Goal: Task Accomplishment & Management: Complete application form

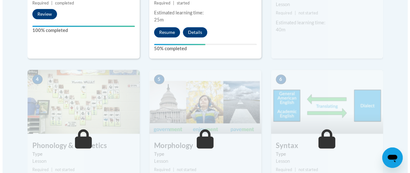
scroll to position [231, 0]
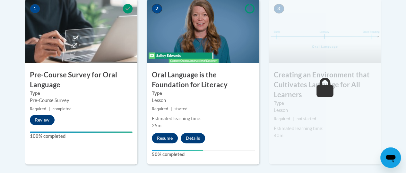
click at [168, 144] on div "2 Oral Language is the Foundation for Literacy Type Lesson Required | started E…" at bounding box center [203, 82] width 112 height 166
click at [166, 143] on div "2 Oral Language is the Foundation for Literacy Type Lesson Required | started E…" at bounding box center [203, 82] width 112 height 166
click at [167, 138] on button "Resume" at bounding box center [165, 138] width 26 height 10
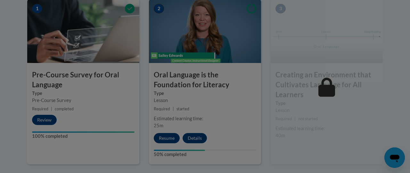
click at [167, 138] on div at bounding box center [205, 86] width 410 height 173
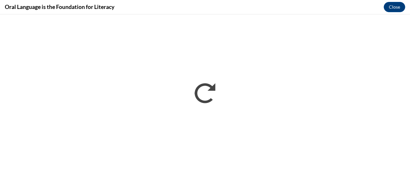
scroll to position [0, 0]
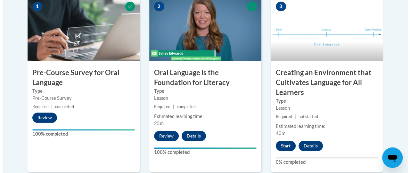
scroll to position [239, 0]
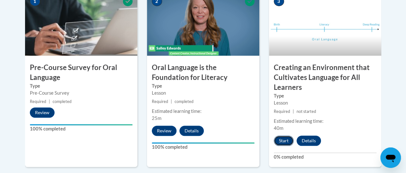
click at [284, 139] on button "Start" at bounding box center [283, 141] width 20 height 10
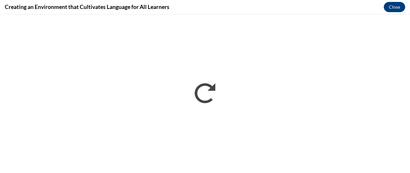
scroll to position [0, 0]
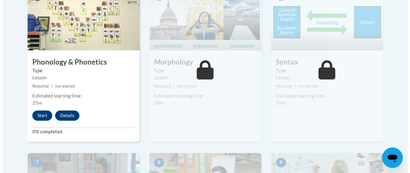
scroll to position [431, 0]
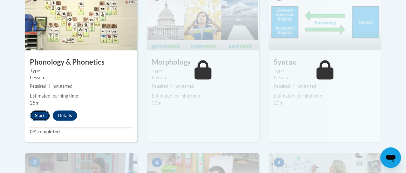
click at [34, 115] on button "Start" at bounding box center [40, 116] width 20 height 10
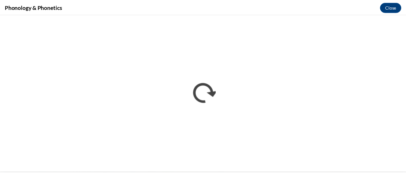
scroll to position [0, 0]
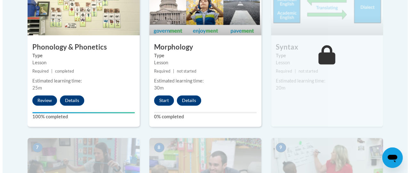
scroll to position [454, 0]
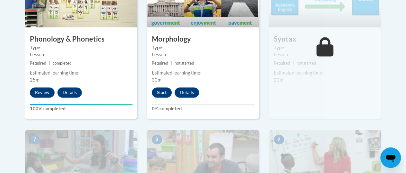
click at [156, 84] on div "5 Morphology Type Lesson Required | not started Estimated learning time: 30m St…" at bounding box center [203, 41] width 112 height 156
click at [160, 90] on button "Start" at bounding box center [162, 93] width 20 height 10
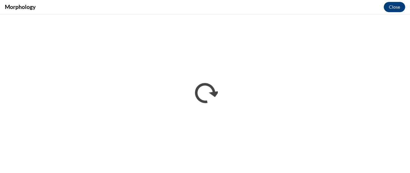
scroll to position [0, 0]
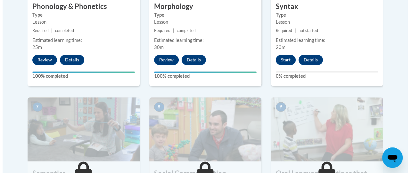
scroll to position [486, 0]
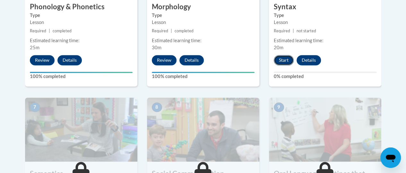
click at [276, 57] on button "Start" at bounding box center [283, 60] width 20 height 10
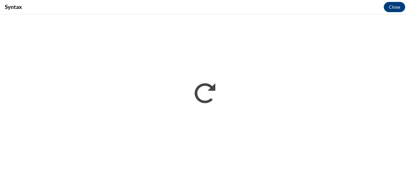
scroll to position [0, 0]
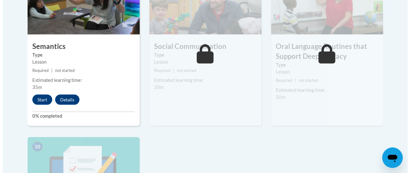
scroll to position [615, 0]
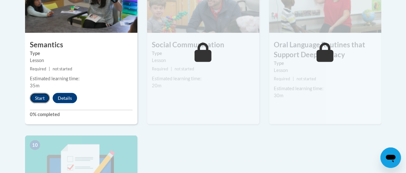
click at [43, 100] on button "Start" at bounding box center [40, 98] width 20 height 10
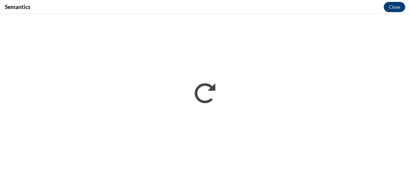
scroll to position [0, 0]
click at [396, 7] on button "Close" at bounding box center [394, 7] width 21 height 10
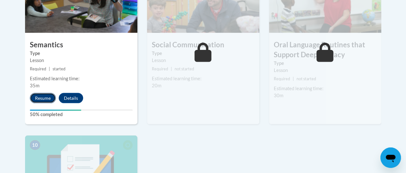
click at [44, 100] on button "Resume" at bounding box center [43, 98] width 26 height 10
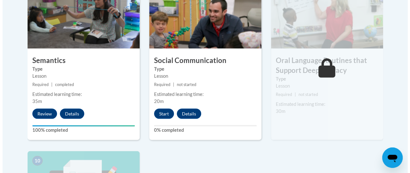
scroll to position [596, 0]
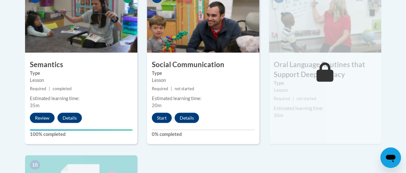
click at [157, 123] on div "8 Social Communication Type Lesson Required | not started Estimated learning ti…" at bounding box center [203, 66] width 112 height 156
click at [164, 114] on button "Start" at bounding box center [162, 118] width 20 height 10
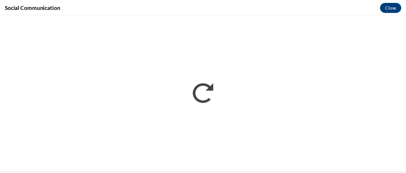
scroll to position [0, 0]
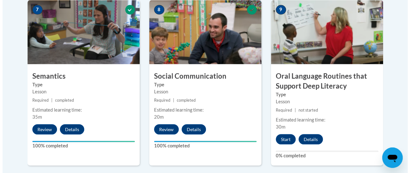
scroll to position [624, 0]
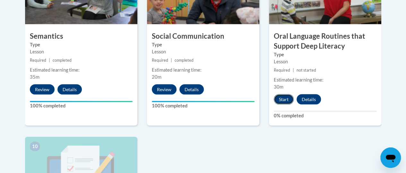
click at [283, 98] on button "Start" at bounding box center [283, 100] width 20 height 10
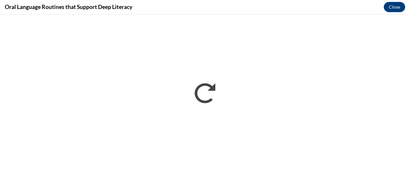
scroll to position [0, 0]
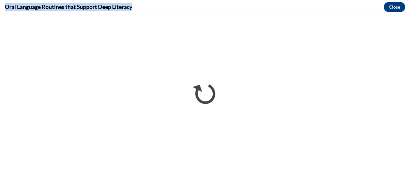
drag, startPoint x: 139, startPoint y: 10, endPoint x: 0, endPoint y: 13, distance: 138.8
click at [0, 13] on div "Oral Language Routines that Support Deep Literacy Close" at bounding box center [205, 7] width 410 height 14
copy h4 "Oral Language Routines that Support Deep Literacy"
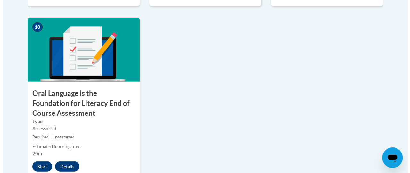
scroll to position [744, 0]
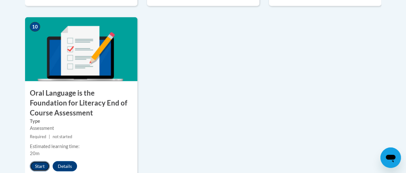
click at [39, 167] on button "Start" at bounding box center [40, 167] width 20 height 10
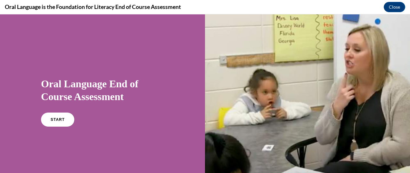
scroll to position [0, 0]
click at [64, 116] on link "START" at bounding box center [57, 120] width 35 height 15
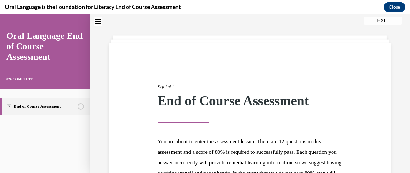
scroll to position [121, 0]
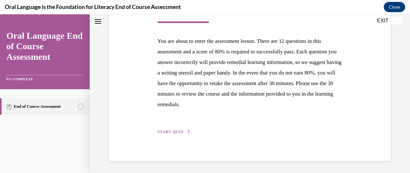
click at [177, 131] on span "START QUIZ" at bounding box center [171, 132] width 26 height 4
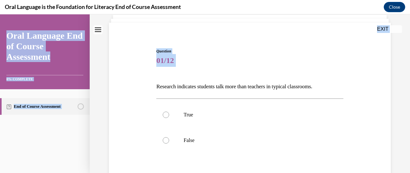
scroll to position [113, 0]
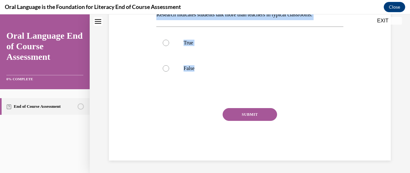
drag, startPoint x: 152, startPoint y: 122, endPoint x: 205, endPoint y: 85, distance: 64.5
click at [205, 85] on div "Question 01/12 Research indicates students talk more than teachers in typical c…" at bounding box center [249, 59] width 285 height 204
copy div "Research indicates students talk more than teachers in typical classrooms.   Tr…"
click at [169, 72] on label "False" at bounding box center [249, 69] width 187 height 26
click at [169, 72] on input "False" at bounding box center [166, 68] width 6 height 6
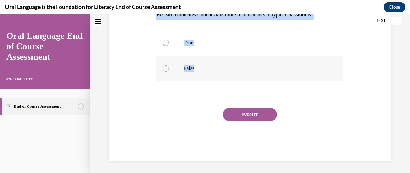
radio input "true"
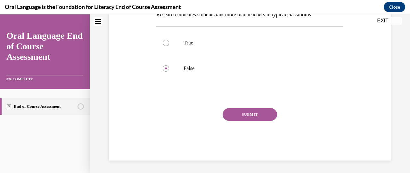
click at [247, 114] on button "SUBMIT" at bounding box center [250, 114] width 55 height 13
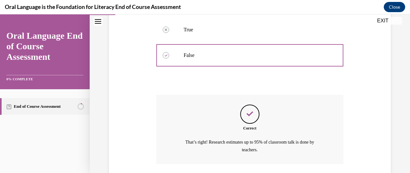
scroll to position [172, 0]
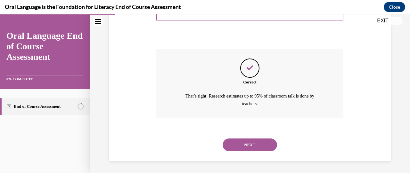
click at [256, 146] on button "NEXT" at bounding box center [250, 145] width 55 height 13
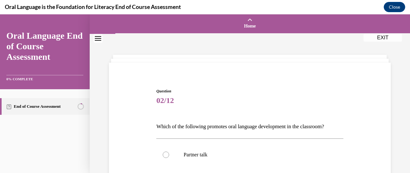
scroll to position [164, 0]
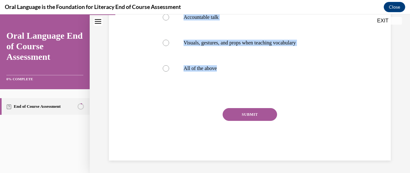
drag, startPoint x: 151, startPoint y: 121, endPoint x: 216, endPoint y: 88, distance: 73.0
click at [216, 88] on div "Question 02/12 Which of the following promotes oral language development in the…" at bounding box center [249, 33] width 285 height 255
copy div "Which of the following promotes oral language development in the classroom?  Pa…"
click at [165, 66] on div at bounding box center [166, 68] width 6 height 6
click at [165, 66] on input "All of the above" at bounding box center [166, 68] width 6 height 6
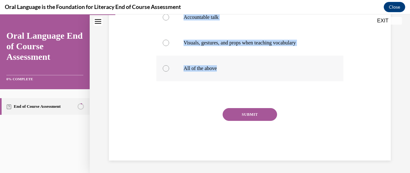
radio input "true"
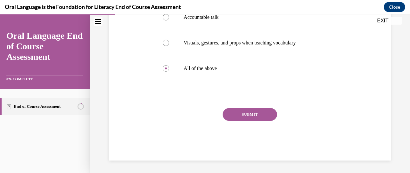
click at [248, 110] on button "SUBMIT" at bounding box center [250, 114] width 55 height 13
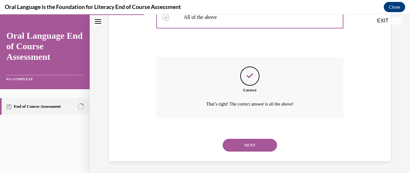
scroll to position [216, 0]
click at [244, 152] on div "NEXT" at bounding box center [249, 145] width 187 height 26
click at [243, 149] on button "NEXT" at bounding box center [250, 145] width 55 height 13
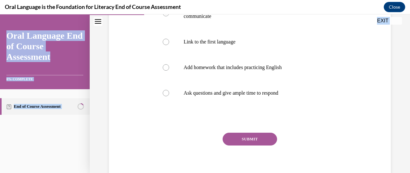
scroll to position [181, 0]
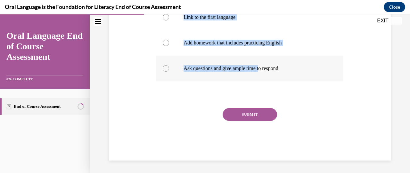
drag, startPoint x: 150, startPoint y: 129, endPoint x: 263, endPoint y: 71, distance: 126.6
click at [263, 71] on div "Question 03/12 Which of the following is NOT part of the HABLA, designed to sup…" at bounding box center [249, 24] width 285 height 273
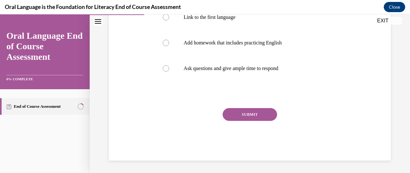
click at [308, 88] on div "Question 03/12 Which of the following is NOT part of the HABLA, designed to sup…" at bounding box center [249, 34] width 187 height 253
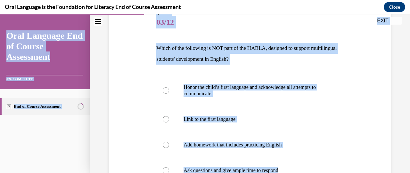
scroll to position [0, 0]
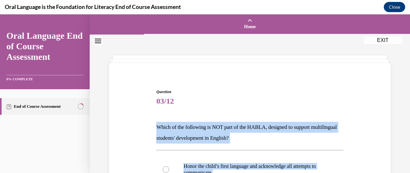
drag, startPoint x: 308, startPoint y: 88, endPoint x: 156, endPoint y: 122, distance: 155.5
copy div "Which of the following is NOT part of the HABLA, designed to support multilingu…"
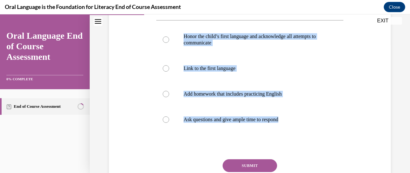
scroll to position [130, 0]
click at [158, 90] on label "Add homework that includes practicing English" at bounding box center [249, 95] width 187 height 26
click at [163, 91] on input "Add homework that includes practicing English" at bounding box center [166, 94] width 6 height 6
radio input "true"
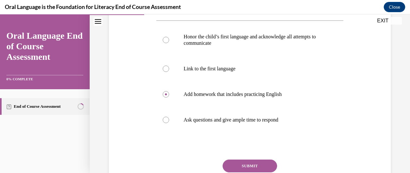
click at [253, 165] on button "SUBMIT" at bounding box center [250, 166] width 55 height 13
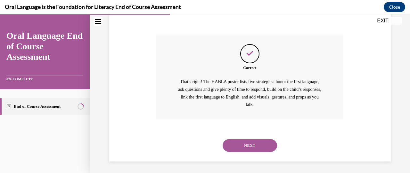
scroll to position [256, 0]
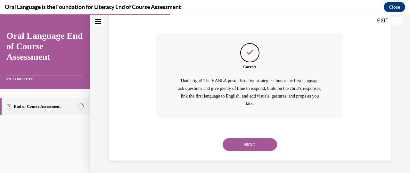
click at [243, 140] on button "NEXT" at bounding box center [250, 145] width 55 height 13
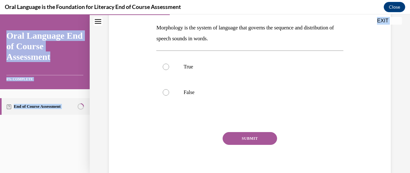
scroll to position [124, 0]
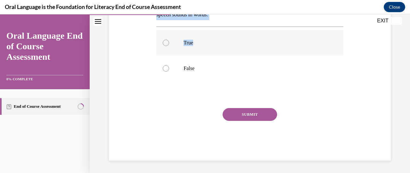
drag, startPoint x: 158, startPoint y: 125, endPoint x: 212, endPoint y: 48, distance: 94.5
click at [212, 48] on div "Question 04/12 Morphology is the system of language that governs the sequence a…" at bounding box center [249, 63] width 187 height 196
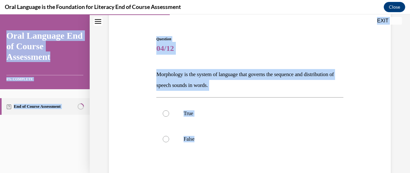
scroll to position [0, 0]
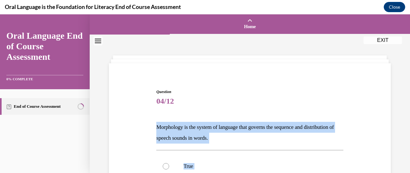
drag, startPoint x: 197, startPoint y: 94, endPoint x: 152, endPoint y: 122, distance: 52.8
copy div "Morphology is the system of language that governs the sequence and distribution…"
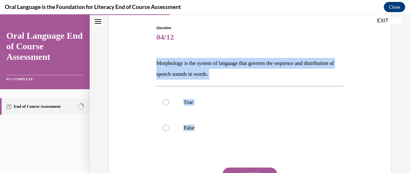
scroll to position [66, 0]
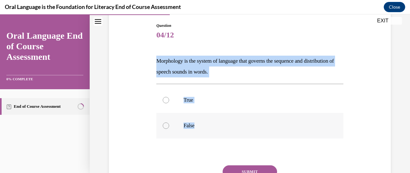
click at [165, 135] on label "False" at bounding box center [249, 126] width 187 height 26
click at [165, 129] on input "False" at bounding box center [166, 126] width 6 height 6
radio input "true"
click at [237, 171] on button "SUBMIT" at bounding box center [250, 172] width 55 height 13
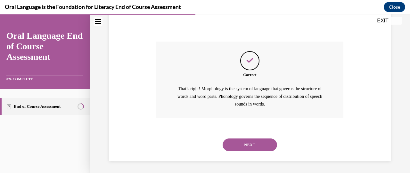
scroll to position [191, 0]
click at [227, 148] on button "NEXT" at bounding box center [250, 145] width 55 height 13
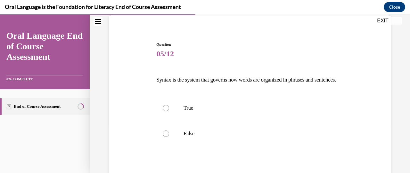
scroll to position [59, 0]
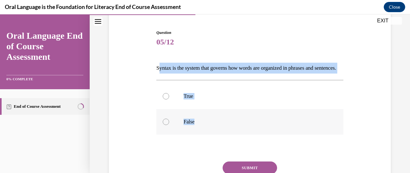
drag, startPoint x: 158, startPoint y: 62, endPoint x: 204, endPoint y: 134, distance: 84.9
click at [204, 134] on div "Question 05/12 Syntax is the system that governs how words are organized in phr…" at bounding box center [249, 122] width 187 height 185
copy div "yntax is the system that governs how words are organized in phrases and sentenc…"
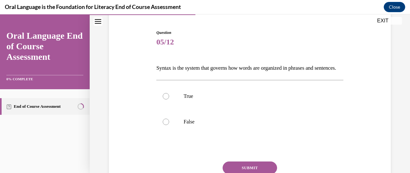
click at [155, 67] on div "Question 05/12 Syntax is the system that governs how words are organized in phr…" at bounding box center [250, 117] width 190 height 194
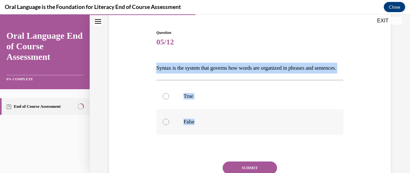
drag, startPoint x: 154, startPoint y: 67, endPoint x: 199, endPoint y: 131, distance: 78.5
click at [199, 131] on div "Question 05/12 Syntax is the system that governs how words are organized in phr…" at bounding box center [250, 117] width 190 height 194
copy div "Syntax is the system that governs how words are organized in phrases and senten…"
click at [160, 108] on label "True" at bounding box center [249, 97] width 187 height 26
click at [163, 100] on input "True" at bounding box center [166, 96] width 6 height 6
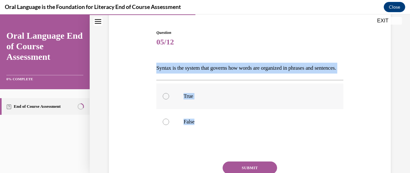
radio input "true"
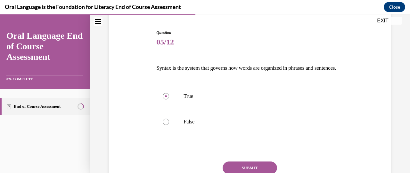
scroll to position [124, 0]
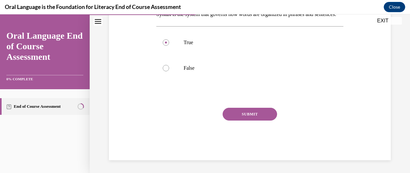
click at [251, 109] on button "SUBMIT" at bounding box center [250, 114] width 55 height 13
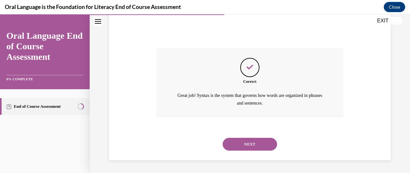
scroll to position [183, 0]
click at [243, 143] on button "NEXT" at bounding box center [250, 144] width 55 height 13
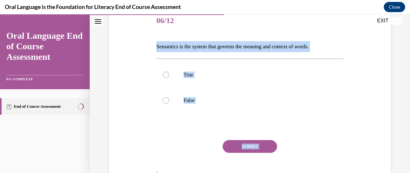
scroll to position [113, 0]
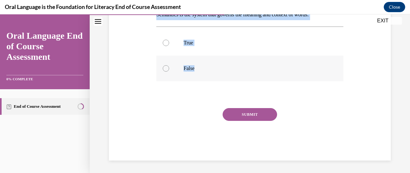
drag, startPoint x: 144, startPoint y: 126, endPoint x: 211, endPoint y: 77, distance: 83.2
click at [211, 77] on div "Question 06/12 Semantics is the system that governs the meaning and context of …" at bounding box center [249, 59] width 285 height 204
copy div "Semantics is the system that governs the meaning and context of words.  True Fa…"
click at [166, 46] on div at bounding box center [166, 43] width 6 height 6
click at [166, 46] on input "True" at bounding box center [166, 43] width 6 height 6
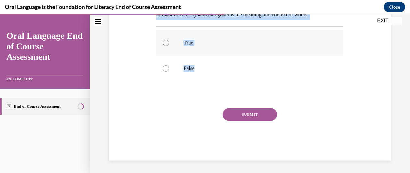
radio input "true"
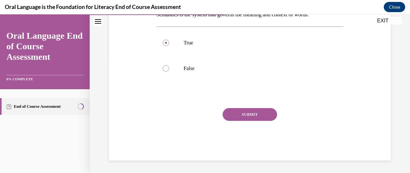
click at [245, 113] on button "SUBMIT" at bounding box center [250, 114] width 55 height 13
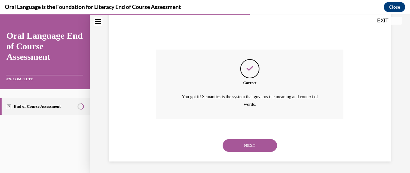
scroll to position [172, 0]
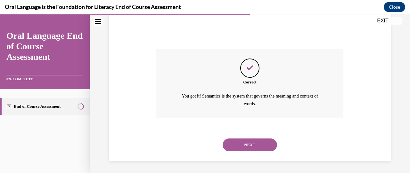
click at [238, 148] on button "NEXT" at bounding box center [250, 145] width 55 height 13
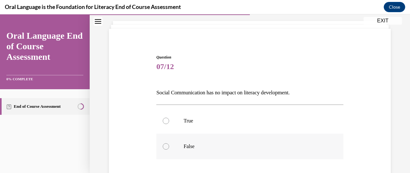
scroll to position [36, 0]
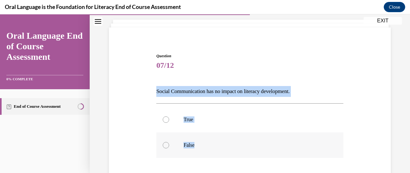
drag, startPoint x: 134, startPoint y: 91, endPoint x: 263, endPoint y: 143, distance: 138.7
click at [263, 143] on div "Question 07/12 Social Communication has no impact on literacy development. True…" at bounding box center [249, 136] width 285 height 204
copy div "Social Communication has no impact on literacy development. True False"
click at [263, 143] on p "False" at bounding box center [256, 145] width 144 height 6
click at [169, 143] on input "False" at bounding box center [166, 145] width 6 height 6
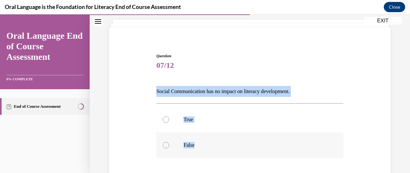
radio input "true"
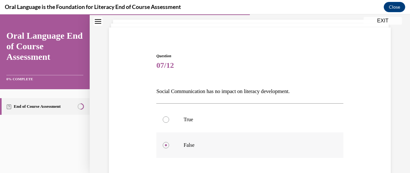
click at [263, 143] on p "False" at bounding box center [256, 145] width 144 height 6
click at [169, 143] on input "False" at bounding box center [166, 145] width 6 height 6
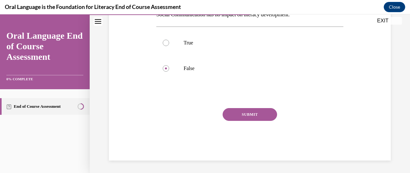
scroll to position [112, 0]
click at [255, 121] on button "SUBMIT" at bounding box center [250, 115] width 55 height 13
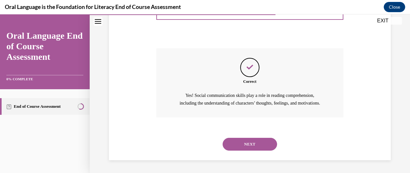
scroll to position [180, 0]
click at [247, 150] on button "NEXT" at bounding box center [250, 144] width 55 height 13
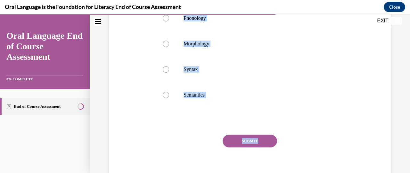
scroll to position [155, 0]
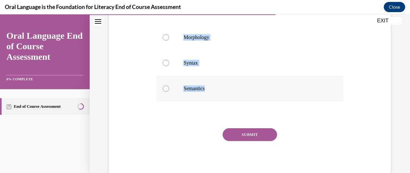
drag, startPoint x: 140, startPoint y: 127, endPoint x: 217, endPoint y: 104, distance: 79.7
click at [217, 104] on div "Question 08/12 Mrs. Coleman is planning a small group to introduce the short /ŏ…" at bounding box center [249, 48] width 285 height 266
copy div "Mrs. Coleman is planning a small group to introduce the short /ŏ/ sound to her …"
click at [217, 102] on label "Semantics" at bounding box center [249, 89] width 187 height 26
click at [169, 92] on input "Semantics" at bounding box center [166, 89] width 6 height 6
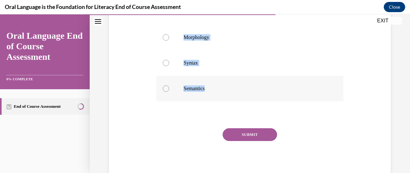
radio input "true"
click at [167, 15] on div at bounding box center [166, 12] width 6 height 6
click at [167, 15] on input "Phonology" at bounding box center [166, 12] width 6 height 6
radio input "true"
click at [255, 141] on button "SUBMIT" at bounding box center [250, 135] width 55 height 13
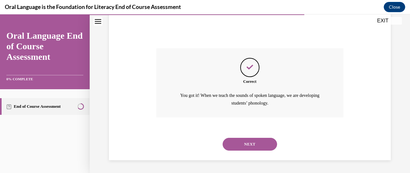
scroll to position [245, 0]
click at [252, 145] on button "NEXT" at bounding box center [250, 144] width 55 height 13
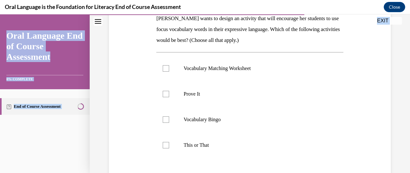
scroll to position [186, 0]
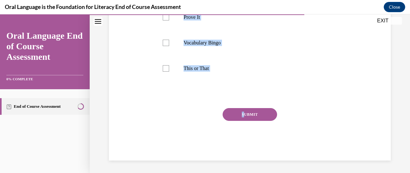
drag, startPoint x: 144, startPoint y: 119, endPoint x: 243, endPoint y: 109, distance: 98.9
click at [243, 109] on div "Question 09/12 Mrs. Butler wants to design an activity that will encourage her …" at bounding box center [249, 22] width 285 height 277
copy div "Mrs. Butler wants to design an activity that will encourage her students to use…"
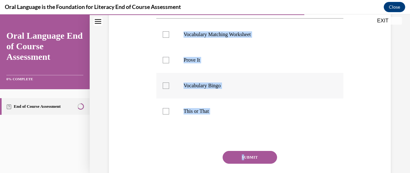
scroll to position [143, 0]
click at [167, 36] on div at bounding box center [166, 34] width 6 height 6
click at [167, 36] on input "Vocabulary Matching Worksheet" at bounding box center [166, 34] width 6 height 6
checkbox input "true"
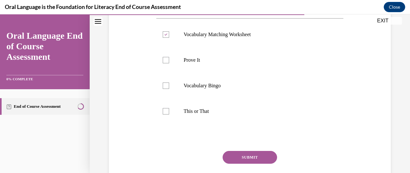
click at [238, 155] on button "SUBMIT" at bounding box center [250, 157] width 55 height 13
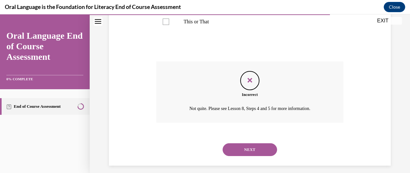
scroll to position [238, 0]
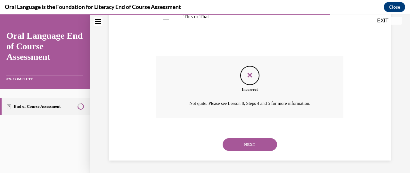
click at [250, 146] on button "NEXT" at bounding box center [250, 145] width 55 height 13
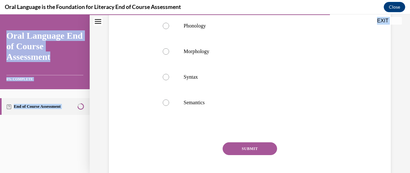
scroll to position [153, 0]
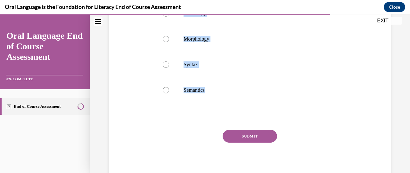
drag, startPoint x: 150, startPoint y: 122, endPoint x: 198, endPoint y: 112, distance: 49.3
click at [198, 112] on div "Question 10/12 Mentor sentence deconstruction is an activity that promotes whic…" at bounding box center [249, 50] width 285 height 266
click at [198, 112] on div "Question 10/12 Mentor sentence deconstruction is an activity that promotes whic…" at bounding box center [249, 59] width 187 height 247
click at [167, 62] on div at bounding box center [166, 65] width 6 height 6
click at [167, 62] on input "Syntax" at bounding box center [166, 65] width 6 height 6
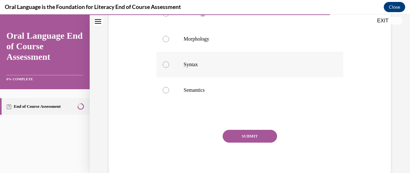
radio input "true"
click at [240, 136] on button "SUBMIT" at bounding box center [250, 136] width 55 height 13
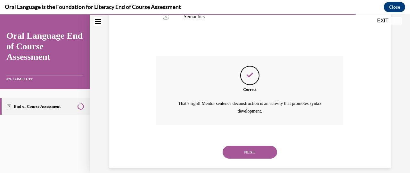
scroll to position [234, 0]
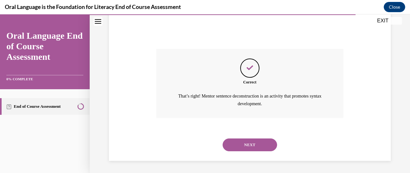
click at [240, 143] on button "NEXT" at bounding box center [250, 145] width 55 height 13
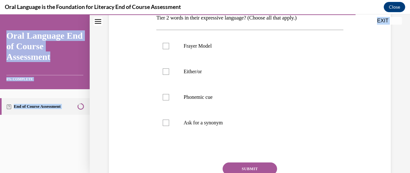
scroll to position [175, 0]
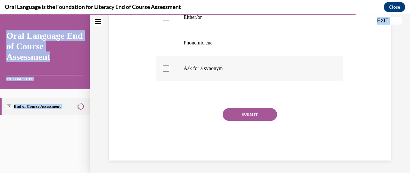
drag, startPoint x: 154, startPoint y: 118, endPoint x: 229, endPoint y: 73, distance: 87.3
click at [229, 73] on div "Question 11/12 Which of the following is an example of a safety net that encour…" at bounding box center [250, 32] width 190 height 256
click at [229, 73] on label "Ask for a synonym" at bounding box center [249, 69] width 187 height 26
click at [169, 72] on input "Ask for a synonym" at bounding box center [166, 68] width 6 height 6
checkbox input "true"
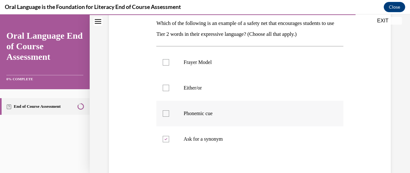
scroll to position [105, 0]
click at [169, 86] on label "Either/or" at bounding box center [249, 88] width 187 height 26
click at [169, 86] on input "Either/or" at bounding box center [166, 88] width 6 height 6
checkbox input "true"
click at [166, 113] on div at bounding box center [166, 113] width 6 height 6
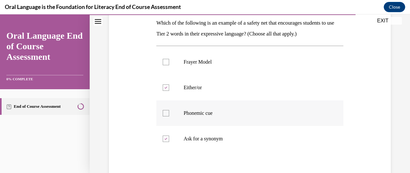
click at [166, 113] on input "Phonemic cue" at bounding box center [166, 113] width 6 height 6
checkbox input "true"
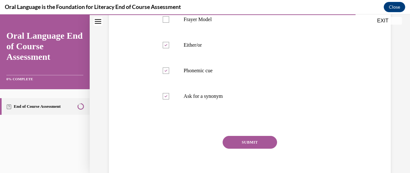
scroll to position [153, 0]
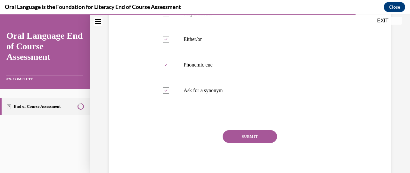
click at [255, 140] on button "SUBMIT" at bounding box center [250, 136] width 55 height 13
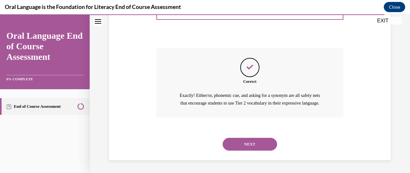
scroll to position [242, 0]
click at [255, 142] on button "NEXT" at bounding box center [250, 144] width 55 height 13
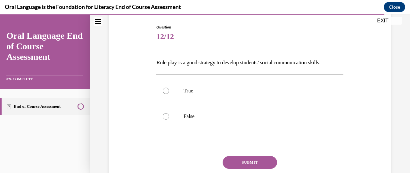
scroll to position [64, 0]
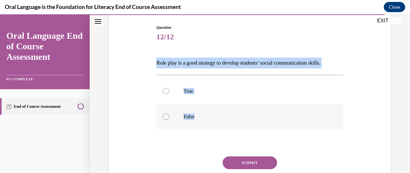
drag, startPoint x: 143, startPoint y: 62, endPoint x: 211, endPoint y: 114, distance: 85.3
click at [211, 114] on div "Question 12/12 Role play is a good strategy to develop students’ social communi…" at bounding box center [249, 107] width 285 height 204
click at [167, 87] on label "True" at bounding box center [249, 92] width 187 height 26
click at [167, 88] on input "True" at bounding box center [166, 91] width 6 height 6
radio input "true"
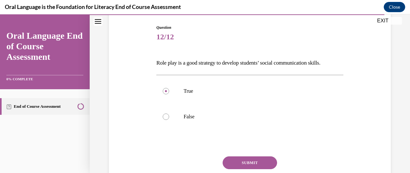
click at [258, 161] on button "SUBMIT" at bounding box center [250, 163] width 55 height 13
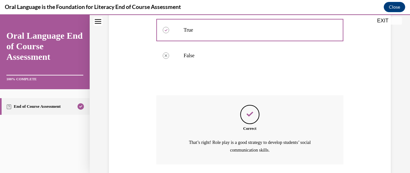
scroll to position [172, 0]
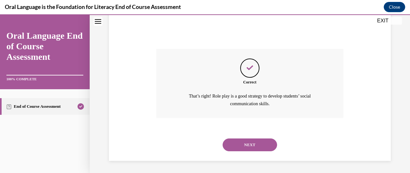
click at [257, 149] on button "NEXT" at bounding box center [250, 145] width 55 height 13
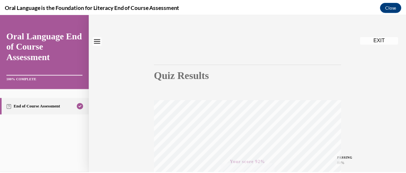
scroll to position [0, 0]
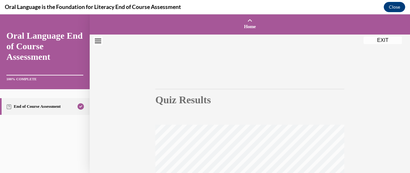
click at [381, 38] on button "EXIT" at bounding box center [383, 41] width 38 height 8
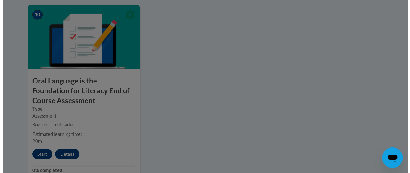
scroll to position [830, 0]
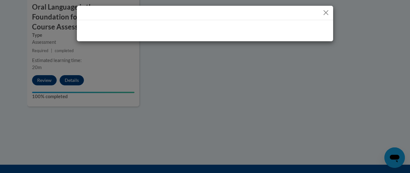
drag, startPoint x: 408, startPoint y: 134, endPoint x: 401, endPoint y: 143, distance: 11.2
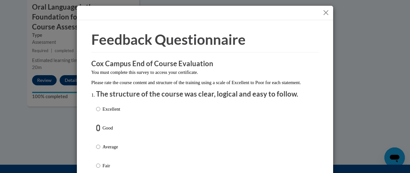
click at [96, 132] on input "Good" at bounding box center [98, 128] width 4 height 7
radio input "true"
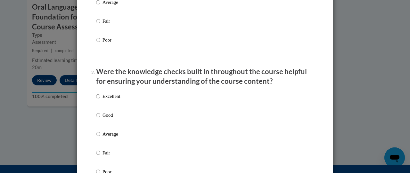
scroll to position [193, 0]
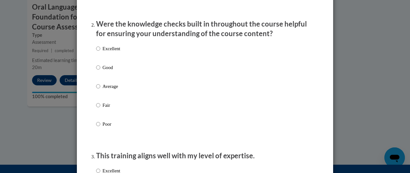
click at [104, 90] on p "Average" at bounding box center [112, 86] width 18 height 7
click at [100, 90] on input "Average" at bounding box center [98, 86] width 4 height 7
radio input "true"
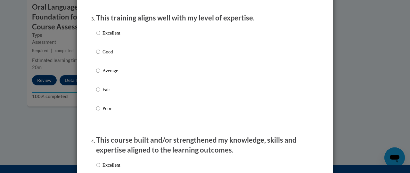
scroll to position [334, 0]
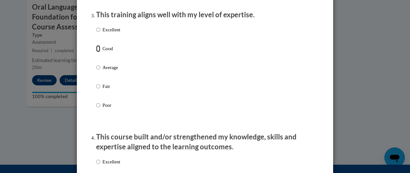
click at [97, 52] on input "Good" at bounding box center [98, 48] width 4 height 7
radio input "true"
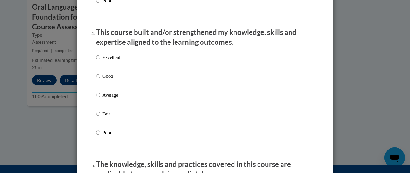
scroll to position [425, 0]
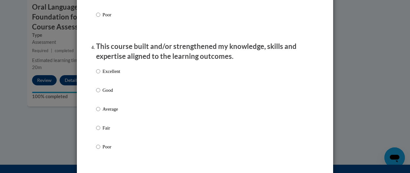
click at [103, 113] on p "Average" at bounding box center [112, 109] width 18 height 7
click at [100, 113] on input "Average" at bounding box center [98, 109] width 4 height 7
radio input "true"
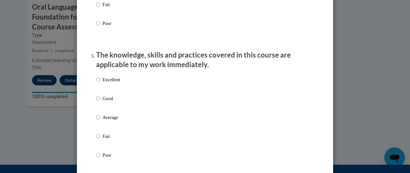
scroll to position [566, 0]
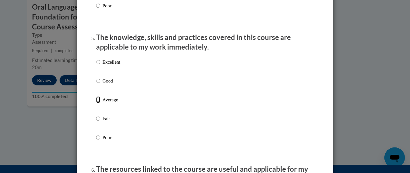
click at [97, 104] on input "Average" at bounding box center [98, 100] width 4 height 7
radio input "true"
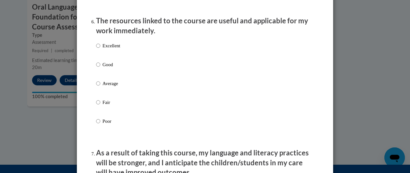
scroll to position [741, 0]
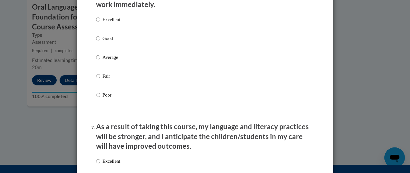
click at [99, 62] on label "Average" at bounding box center [108, 62] width 24 height 17
click at [99, 61] on input "Average" at bounding box center [98, 57] width 4 height 7
radio input "true"
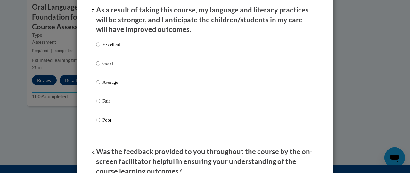
scroll to position [864, 0]
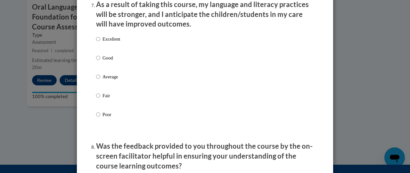
click at [103, 80] on p "Average" at bounding box center [112, 76] width 18 height 7
click at [100, 80] on input "Average" at bounding box center [98, 76] width 4 height 7
radio input "true"
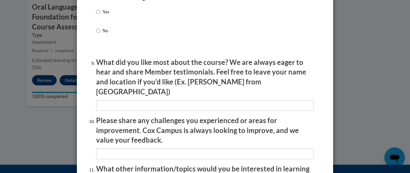
scroll to position [1009, 0]
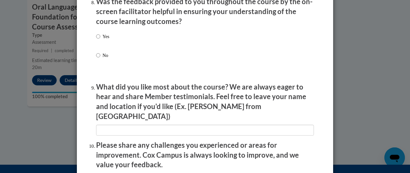
click at [140, 46] on div "Yes No" at bounding box center [205, 54] width 218 height 48
click at [96, 39] on input "Yes" at bounding box center [98, 36] width 4 height 7
radio input "true"
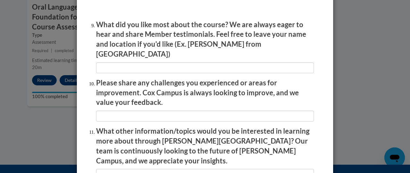
scroll to position [1068, 0]
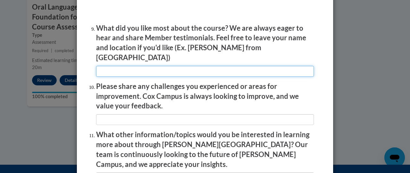
click at [187, 66] on input "textbox" at bounding box center [205, 71] width 218 height 11
type input "videos"
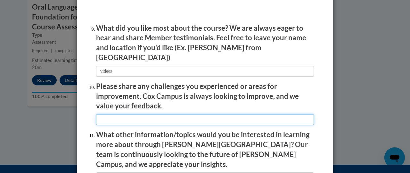
click at [177, 114] on input "textbox" at bounding box center [205, 119] width 218 height 11
click at [176, 114] on input "textbox" at bounding box center [205, 119] width 218 height 11
type input "none"
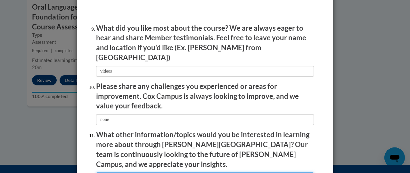
type input "none"
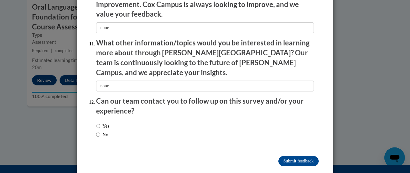
click at [99, 131] on label "No" at bounding box center [102, 134] width 12 height 7
click at [99, 131] on input "No" at bounding box center [98, 134] width 4 height 7
radio input "true"
click at [297, 156] on input "Submit feedback" at bounding box center [299, 161] width 40 height 10
click at [296, 156] on input "Submitting" at bounding box center [299, 161] width 40 height 10
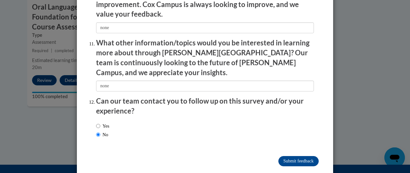
click at [290, 156] on input "Submitting" at bounding box center [299, 161] width 40 height 10
